Goal: Download file/media

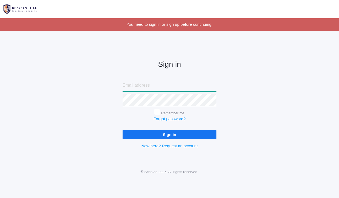
type input "faith4god@sbcglobal.net"
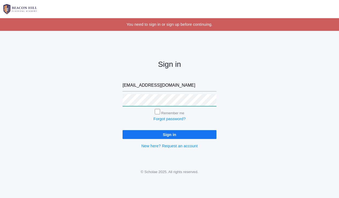
click at [170, 133] on input "Sign in" at bounding box center [170, 134] width 94 height 9
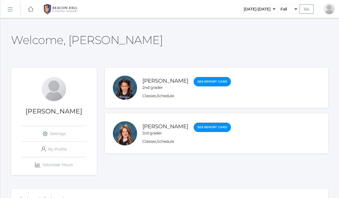
click at [9, 10] on rect at bounding box center [10, 9] width 9 height 9
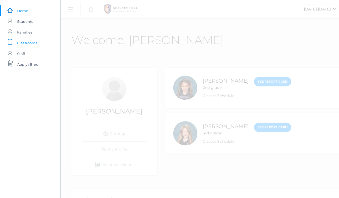
click at [19, 42] on span "Classrooms" at bounding box center [27, 43] width 20 height 11
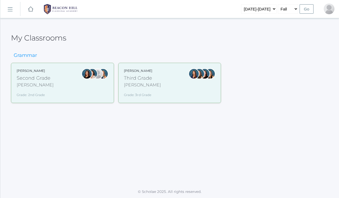
click at [42, 77] on div "Second Grade" at bounding box center [35, 78] width 37 height 7
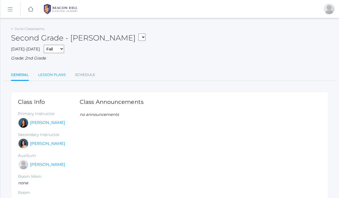
click at [54, 74] on link "Lesson Plans" at bounding box center [52, 75] width 28 height 11
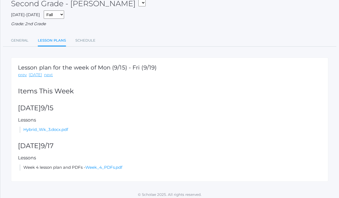
scroll to position [34, 0]
click at [58, 128] on link "Hybrid_Wk_3.docx.pdf" at bounding box center [45, 129] width 45 height 5
